Goal: Transaction & Acquisition: Purchase product/service

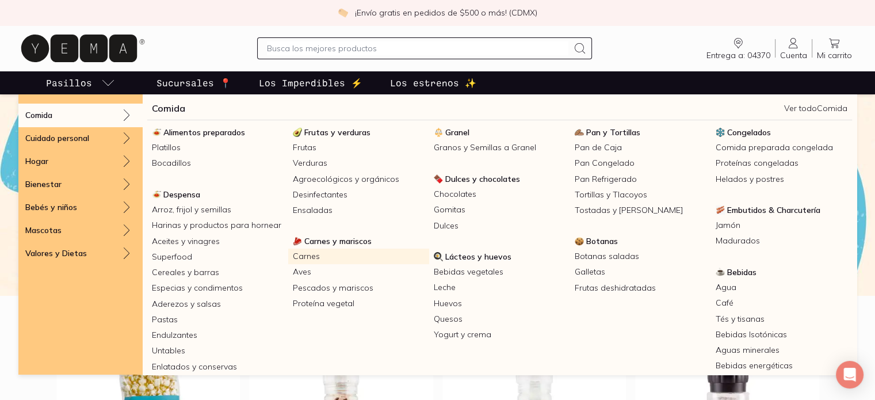
click at [311, 253] on link "Carnes" at bounding box center [358, 257] width 141 height 16
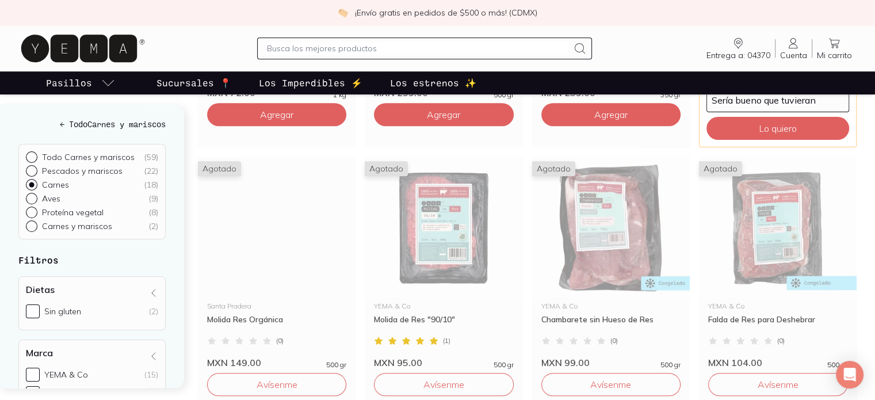
scroll to position [877, 0]
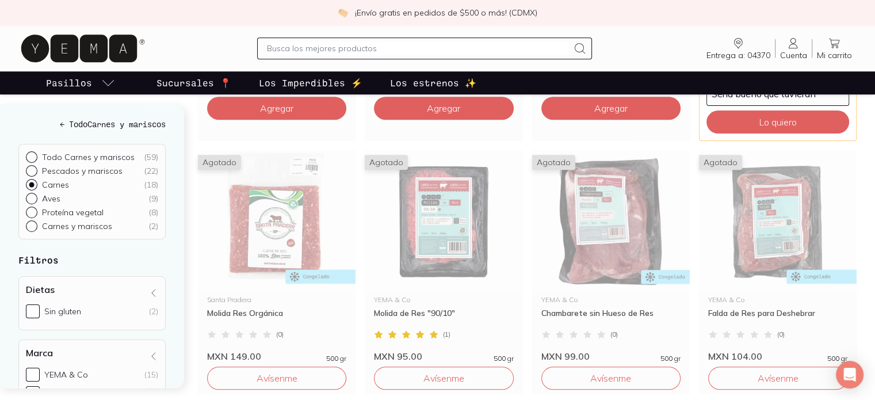
click at [299, 292] on div "Santa Pradera Molida Res Orgánica ( 0 ) MXN 149.00 500 gr" at bounding box center [277, 327] width 158 height 70
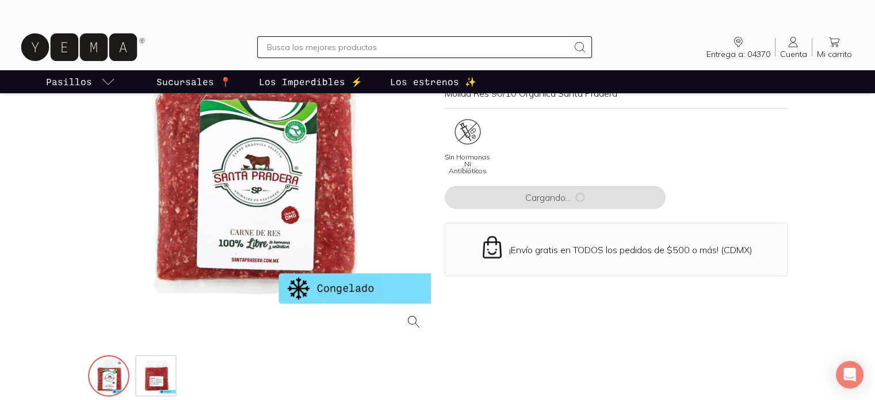
scroll to position [128, 0]
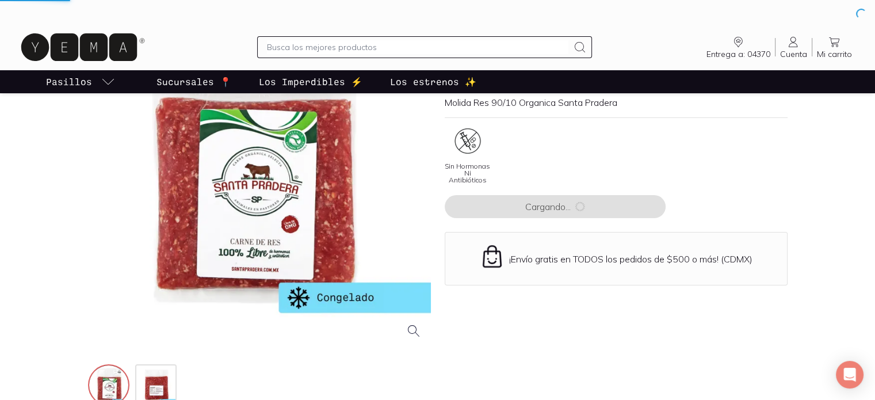
scroll to position [877, 0]
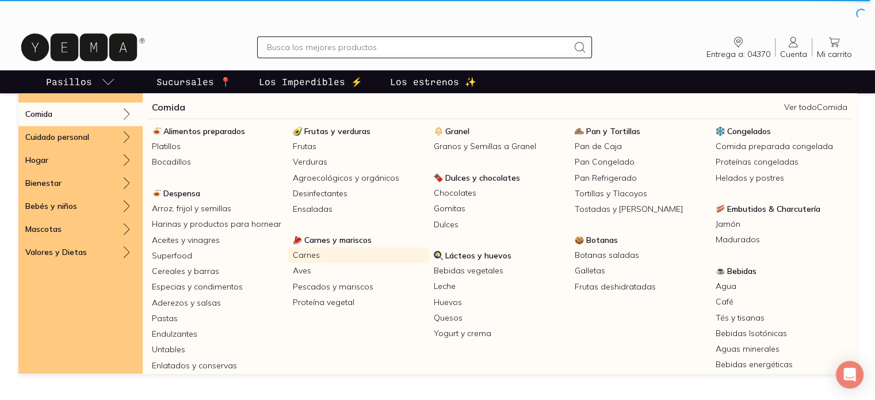
click at [296, 250] on link "Carnes" at bounding box center [358, 255] width 141 height 16
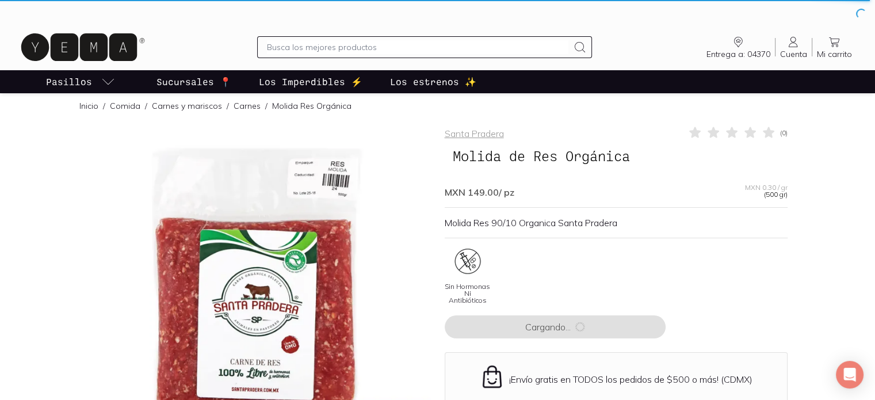
scroll to position [0, 0]
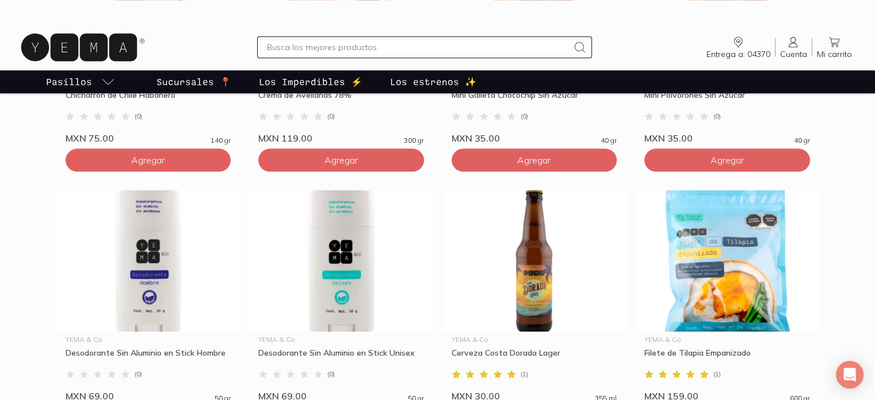
scroll to position [1447, 0]
